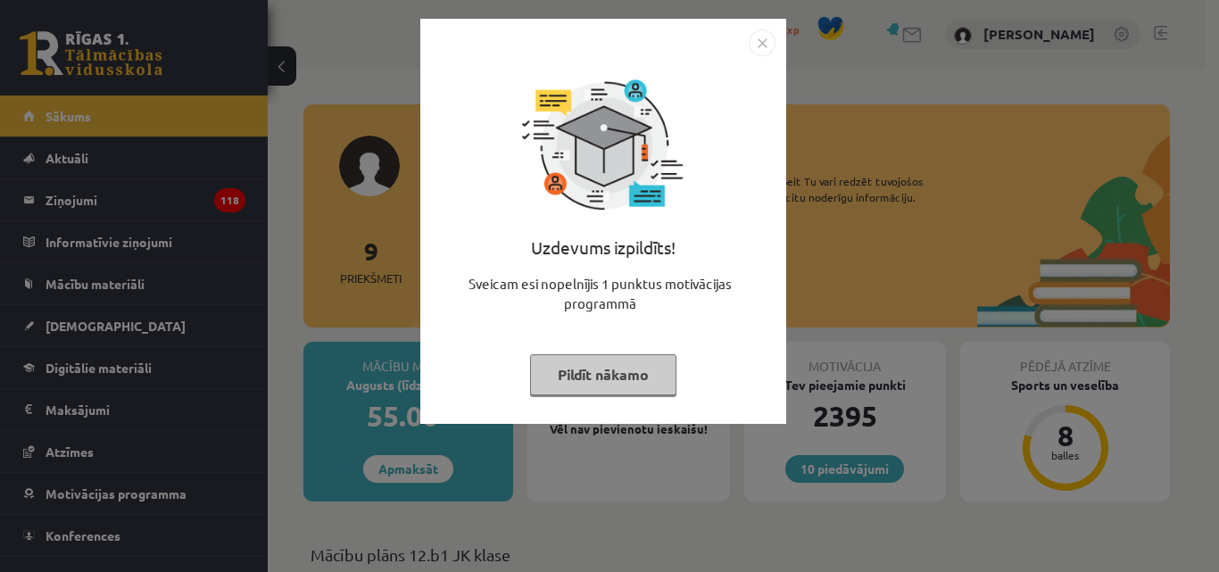
click at [619, 381] on button "Pildīt nākamo" at bounding box center [603, 374] width 146 height 41
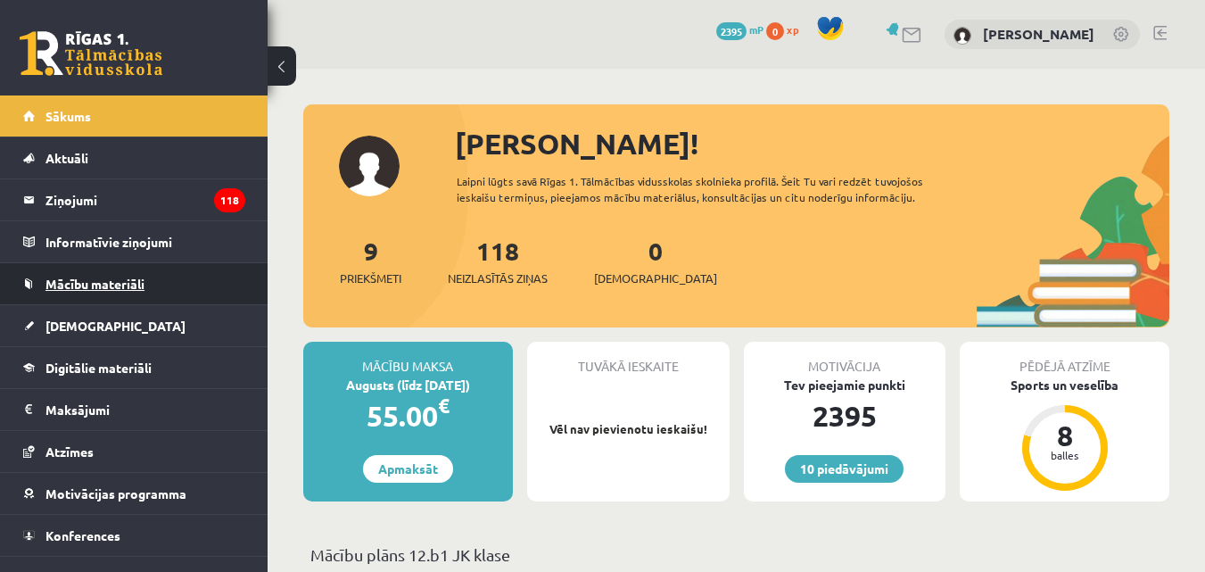
click at [120, 281] on span "Mācību materiāli" at bounding box center [95, 284] width 99 height 16
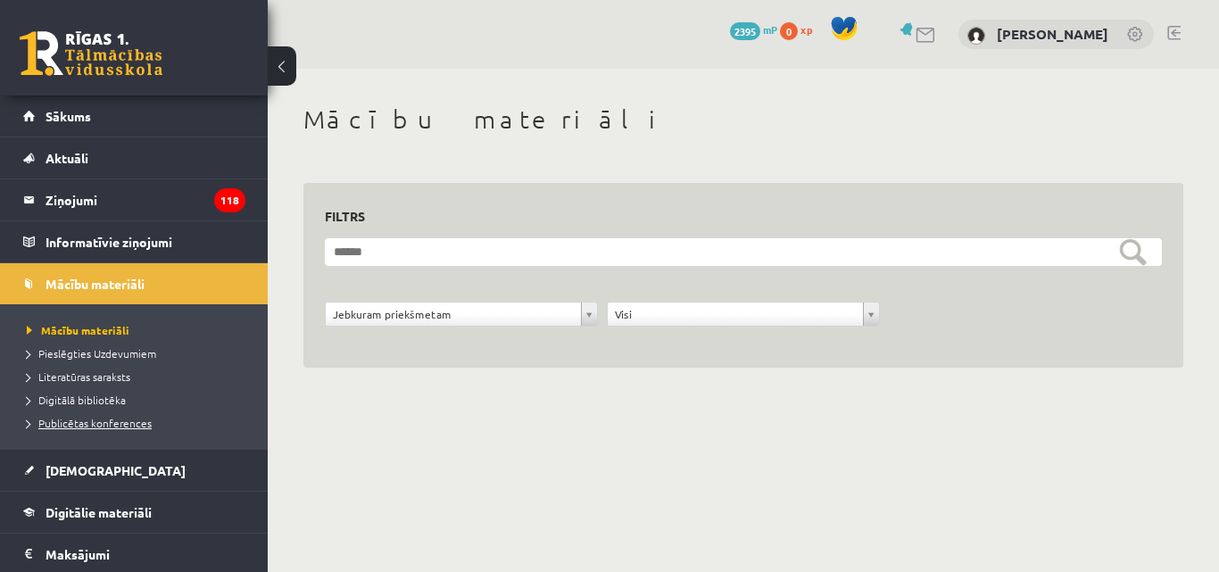
click at [126, 426] on span "Publicētas konferences" at bounding box center [89, 423] width 125 height 14
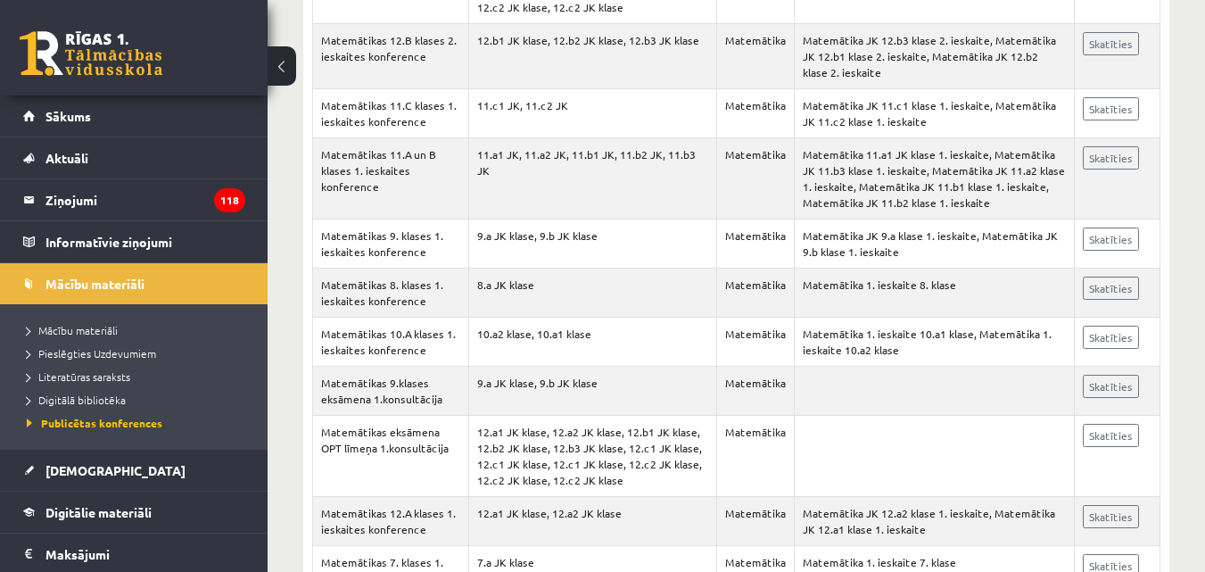
scroll to position [3951, 0]
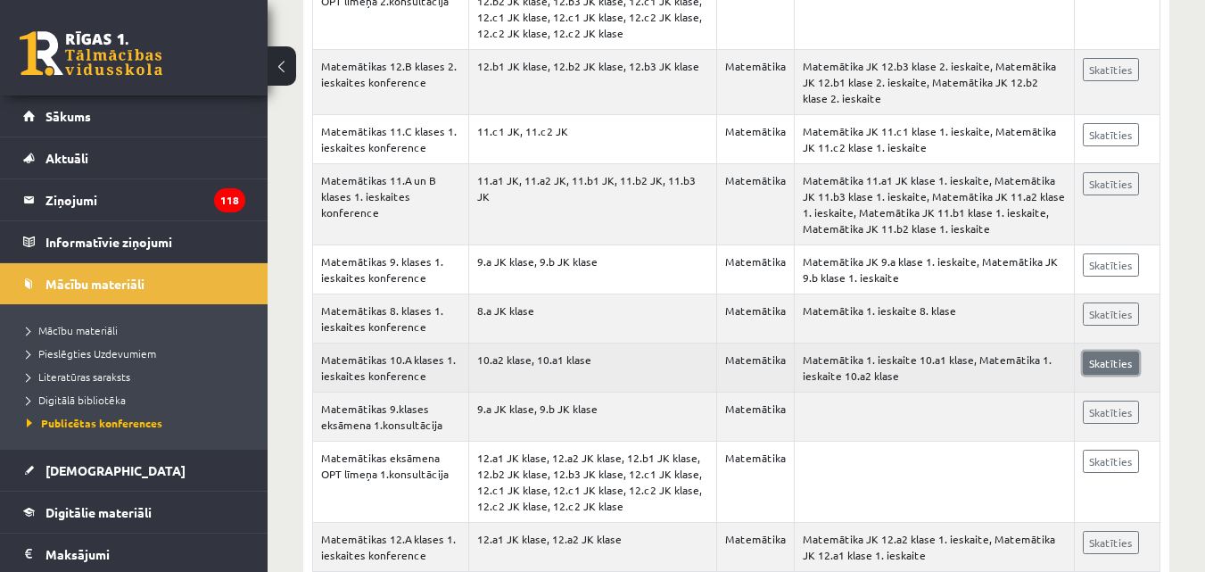
click at [1102, 357] on link "Skatīties" at bounding box center [1111, 363] width 56 height 23
